Goal: Task Accomplishment & Management: Manage account settings

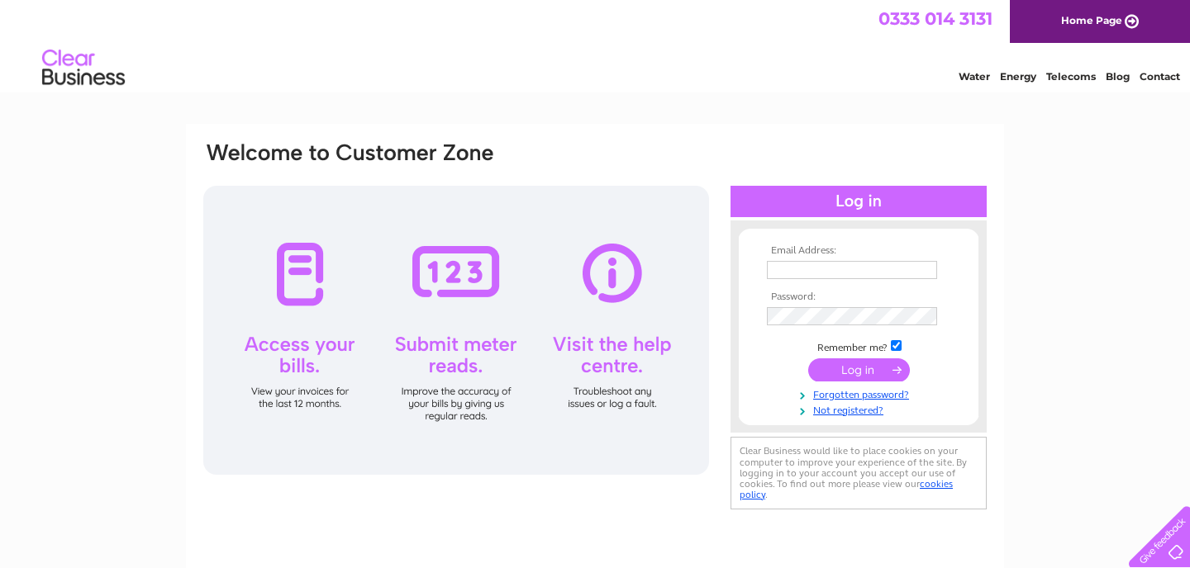
type input "[EMAIL_ADDRESS][DOMAIN_NAME]"
click at [838, 368] on input "submit" at bounding box center [859, 370] width 102 height 23
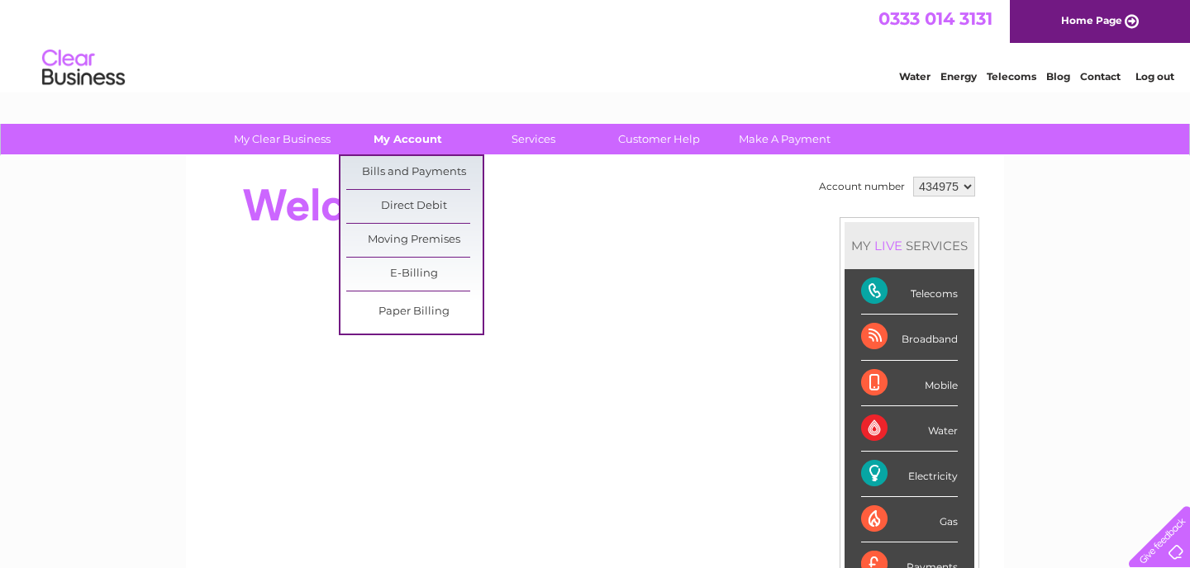
click at [410, 134] on link "My Account" at bounding box center [408, 139] width 136 height 31
click at [407, 173] on link "Bills and Payments" at bounding box center [414, 172] width 136 height 33
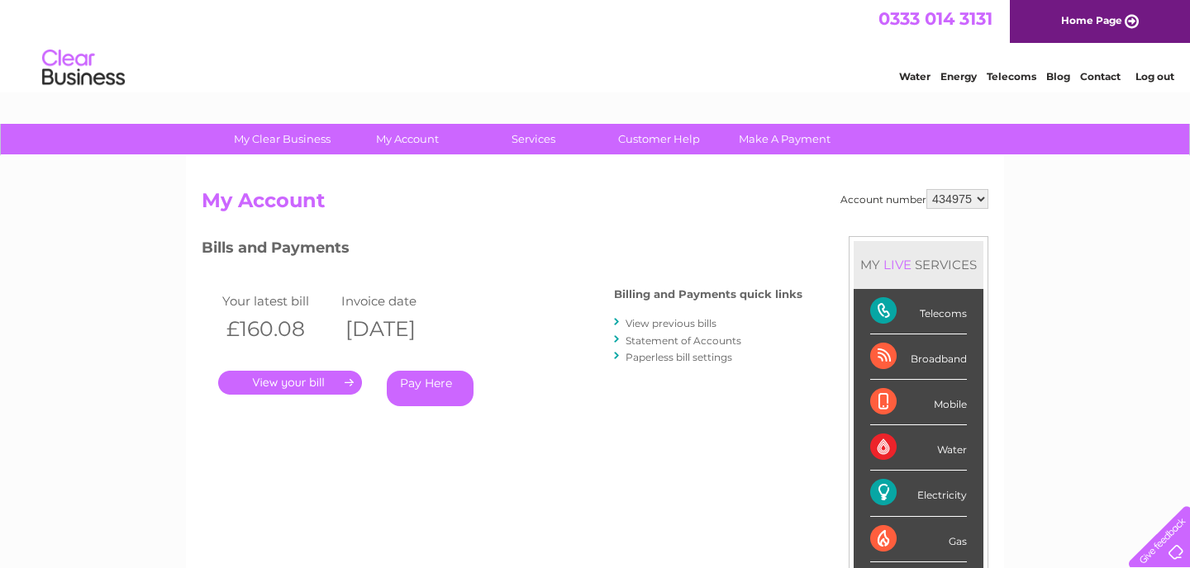
click at [318, 387] on link "." at bounding box center [290, 383] width 144 height 24
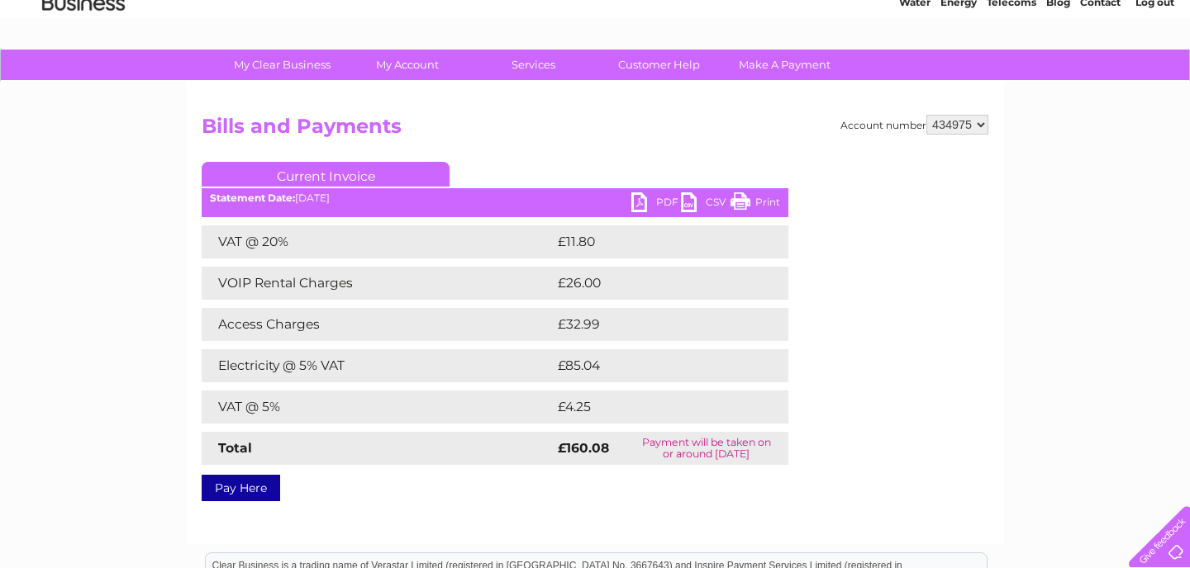
scroll to position [88, 0]
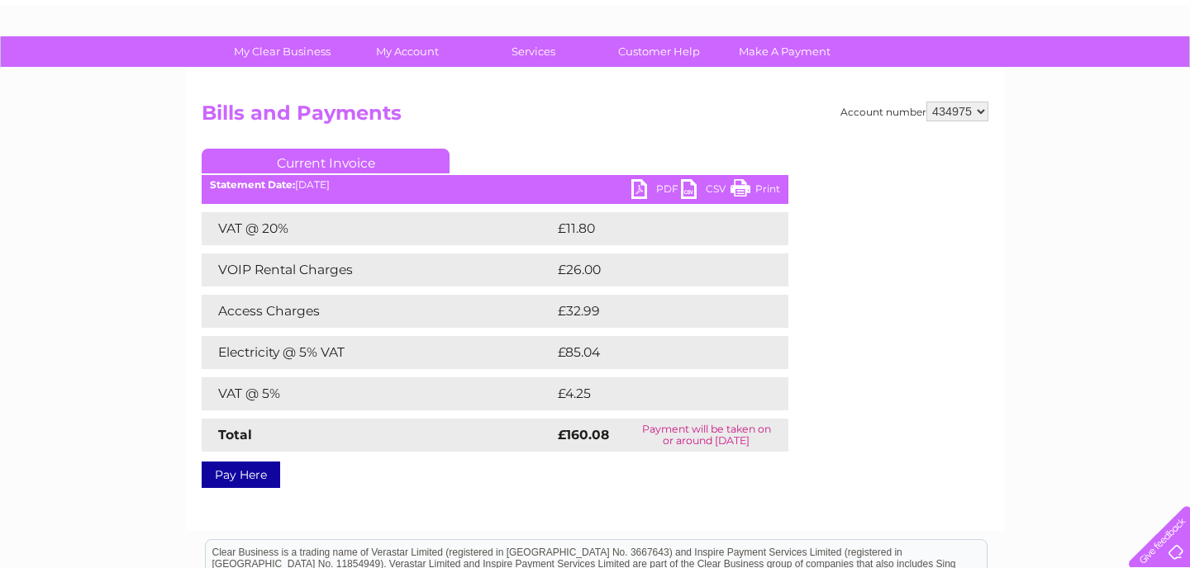
click at [643, 189] on link "PDF" at bounding box center [656, 191] width 50 height 24
